Goal: Task Accomplishment & Management: Manage account settings

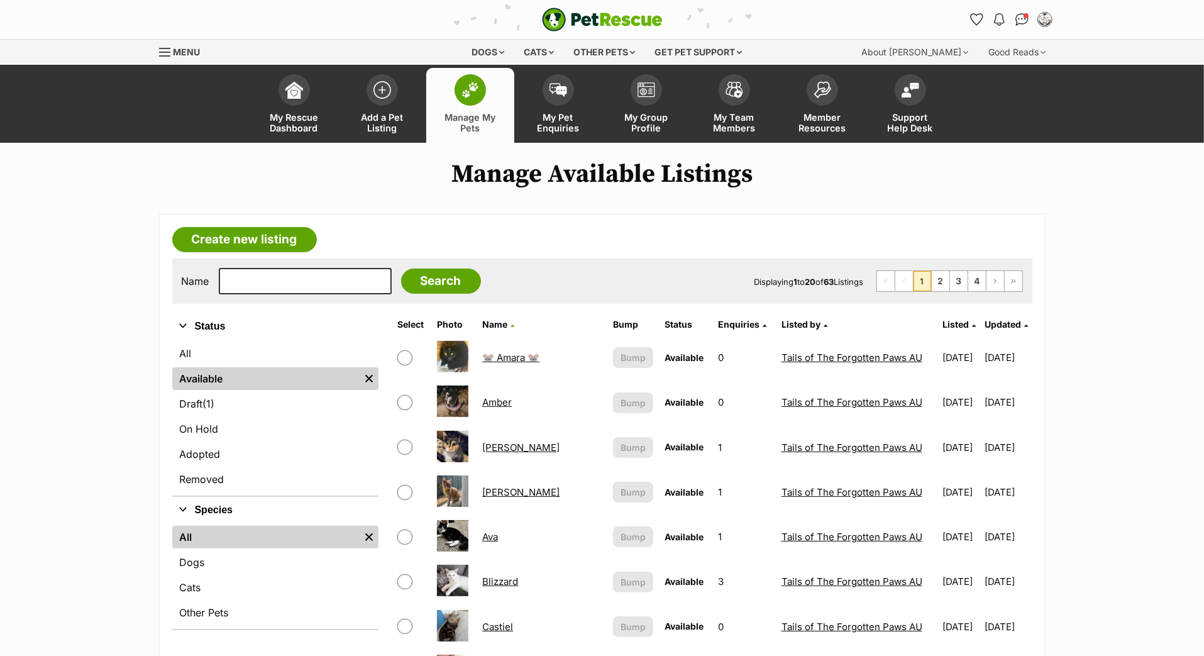
click at [985, 330] on span "Updated" at bounding box center [1003, 324] width 36 height 11
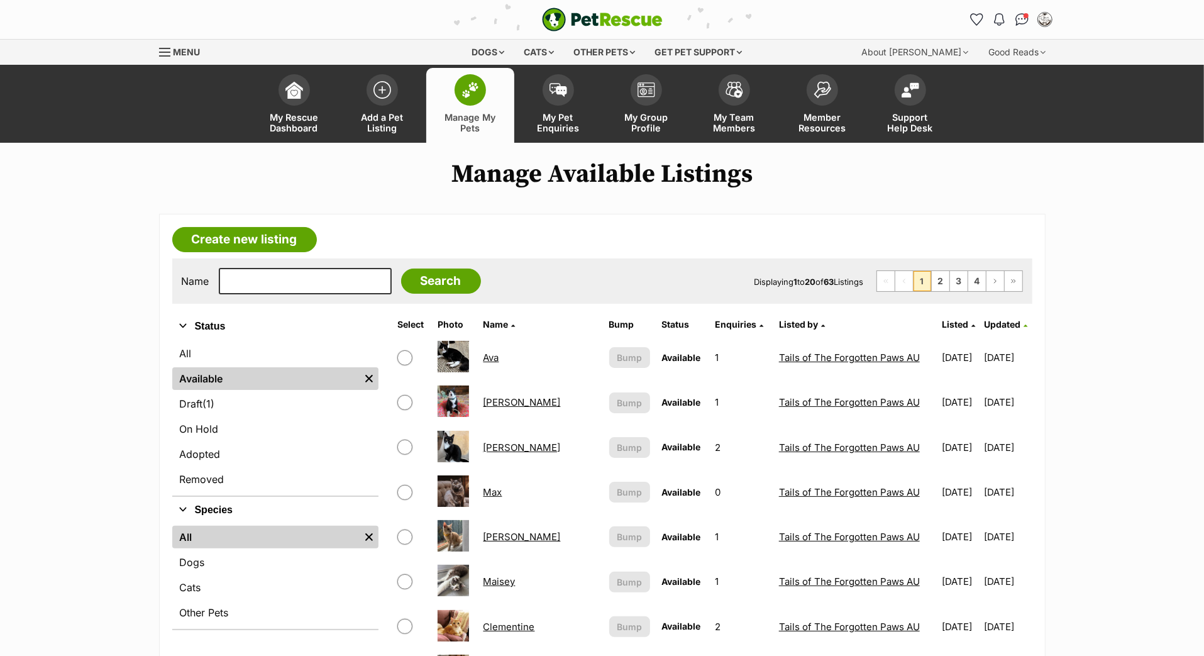
click at [988, 330] on span "Updated" at bounding box center [1003, 324] width 36 height 11
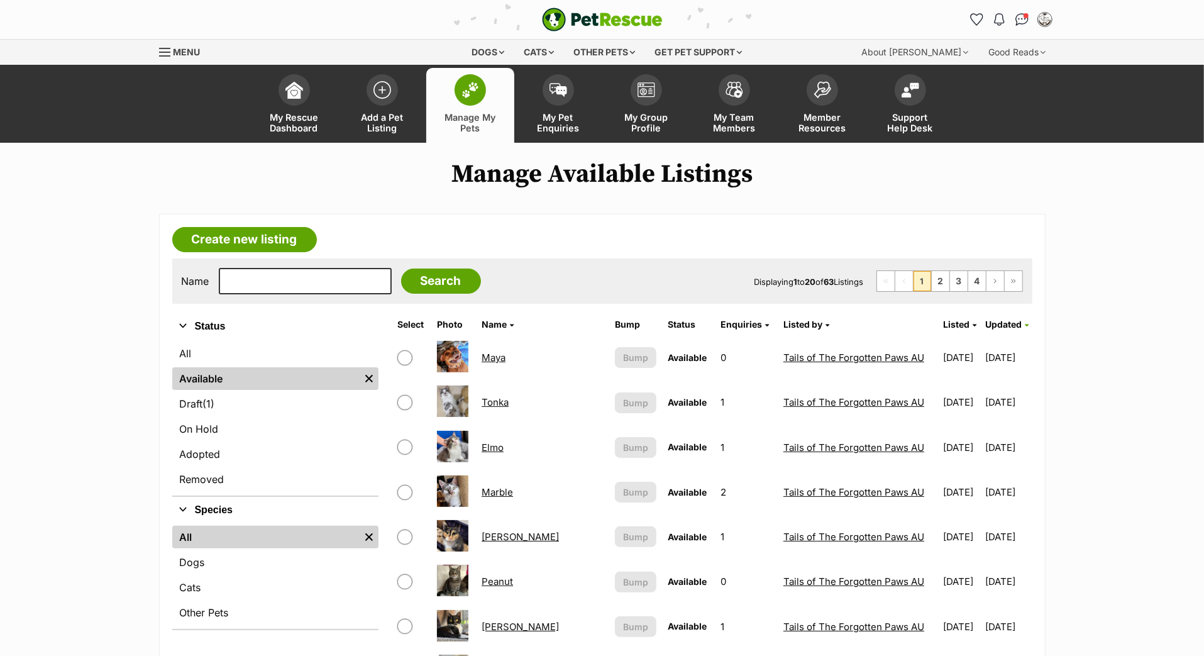
click at [991, 330] on span "Updated" at bounding box center [1004, 324] width 36 height 11
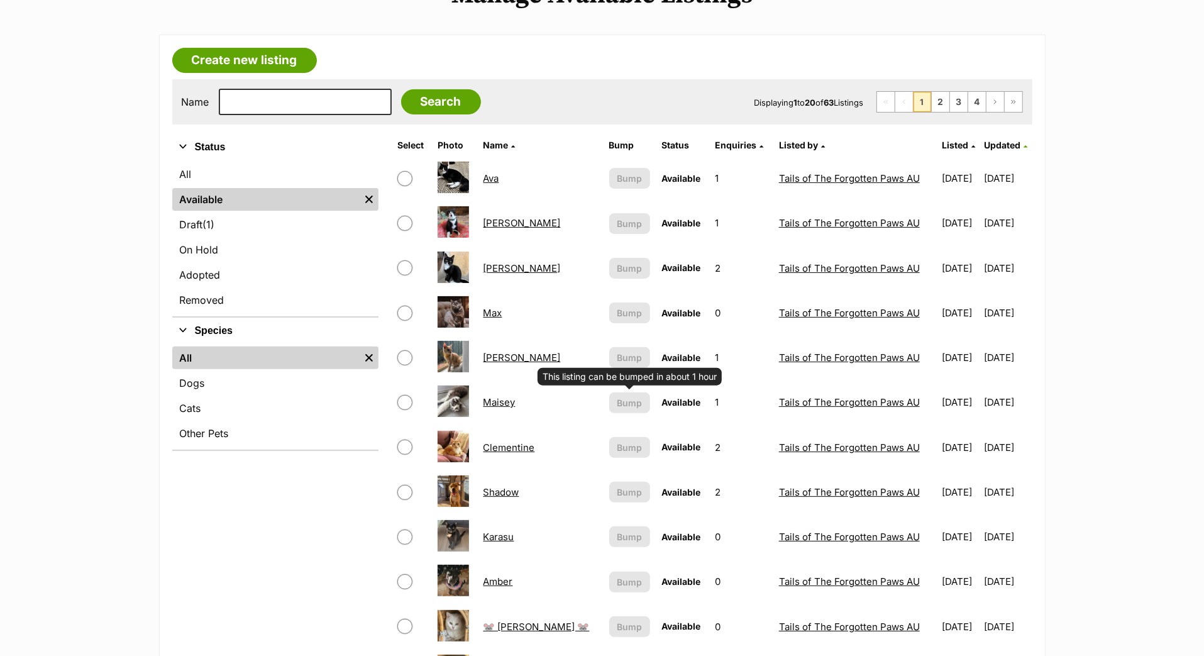
scroll to position [184, 0]
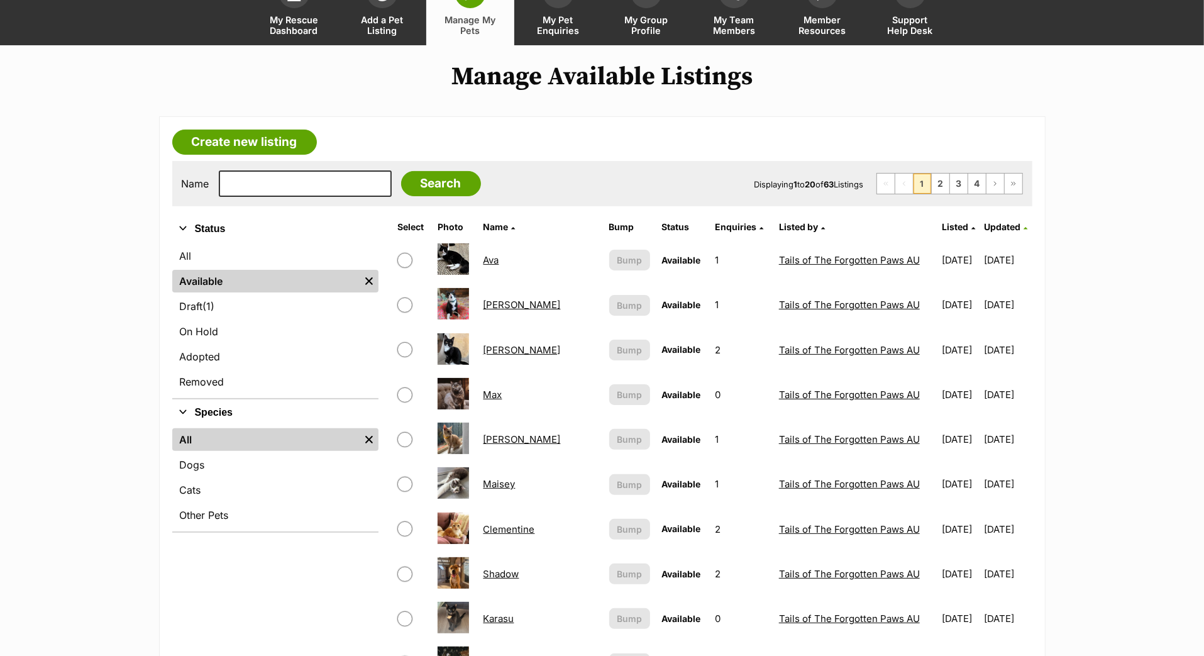
scroll to position [97, 0]
